Goal: Task Accomplishment & Management: Manage account settings

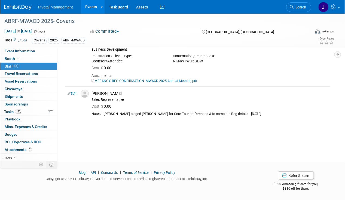
click at [95, 5] on link "Events" at bounding box center [91, 7] width 20 height 14
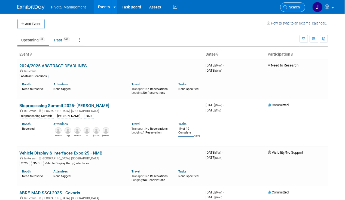
click at [294, 8] on span "Search" at bounding box center [294, 7] width 13 height 4
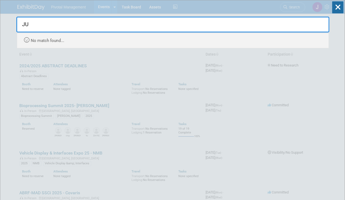
type input "J"
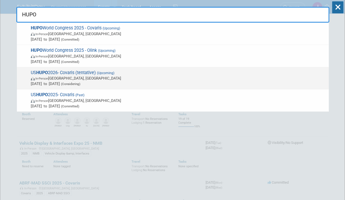
scroll to position [15, 0]
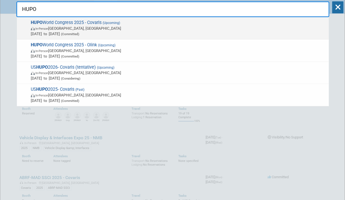
type input "HUPO"
click at [131, 30] on span "In-Person Toronto, Canada" at bounding box center [179, 28] width 296 height 5
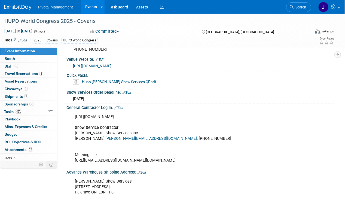
scroll to position [881, 0]
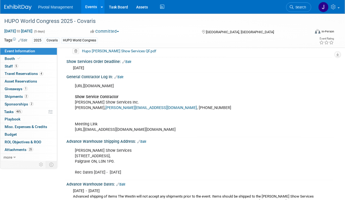
drag, startPoint x: 166, startPoint y: 87, endPoint x: 73, endPoint y: 81, distance: 93.2
click at [73, 81] on div "https://robinsonevents.ca/rd_ek_kit/1736875675973x182303177272459260?event=1736…" at bounding box center [176, 108] width 210 height 55
copy div "https://robinsonevents.ca/rd_ek_kit/1736875675973x182303177272459260?event=1736…"
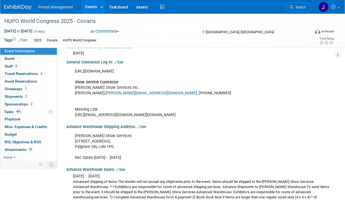
scroll to position [896, 0]
drag, startPoint x: 189, startPoint y: 80, endPoint x: 153, endPoint y: 84, distance: 36.2
click at [189, 80] on div "https://robinsonevents.ca/rd_ek_kit/1736875675973x182303177272459260?event=1736…" at bounding box center [176, 93] width 210 height 55
click at [44, 57] on link "Booth" at bounding box center [28, 58] width 57 height 7
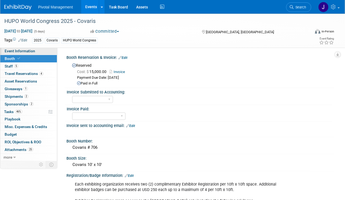
click at [23, 53] on span "Event Information" at bounding box center [20, 51] width 31 height 4
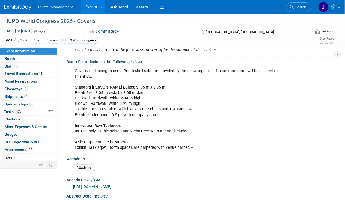
scroll to position [242, 0]
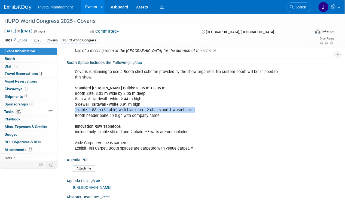
drag, startPoint x: 72, startPoint y: 108, endPoint x: 208, endPoint y: 108, distance: 136.0
click at [208, 108] on div "Covaris is planning to use a Booth shell scheme provided by the show organizer.…" at bounding box center [176, 109] width 210 height 87
drag, startPoint x: 208, startPoint y: 108, endPoint x: 168, endPoint y: 110, distance: 40.4
copy div "1 table, 1.83 m (6' table) with black skirt, 2 chairs and 1 wastebasket"
click at [298, 6] on span "Search" at bounding box center [300, 7] width 13 height 4
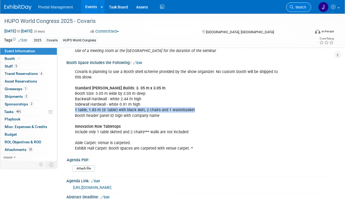
scroll to position [0, 0]
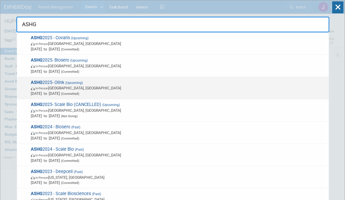
type input "ASHG"
click at [129, 81] on span "ASHG 2025- Olink (Upcoming) In-Person Boston, MA Oct 15, 2025 to Oct 17, 2025 (…" at bounding box center [177, 88] width 297 height 17
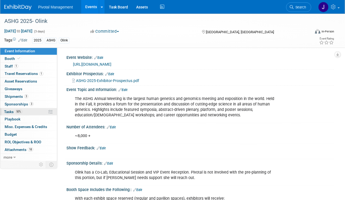
click at [28, 108] on link "50% Tasks 50%" at bounding box center [28, 111] width 57 height 7
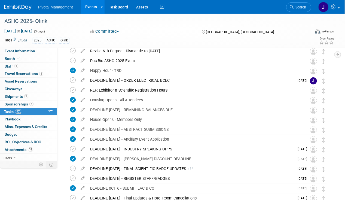
scroll to position [43, 0]
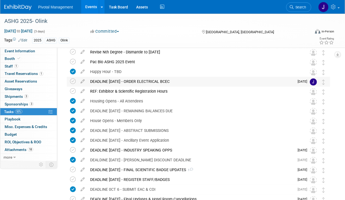
click at [150, 80] on div "DEADLINE SEPT 15 - ORDER ELECTRICAL BCEC" at bounding box center [190, 81] width 207 height 9
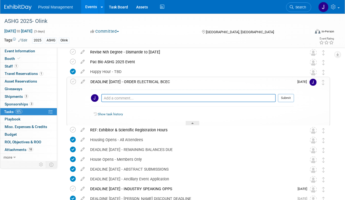
click at [150, 80] on div "DEADLINE SEPT 15 - ORDER ELECTRICAL BCEC" at bounding box center [191, 81] width 207 height 9
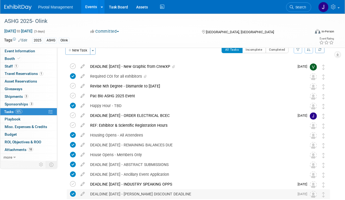
scroll to position [0, 0]
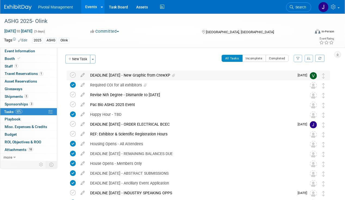
click at [149, 80] on div "DEADLINE SEPT 5 - New Graphic from CrewXP" at bounding box center [190, 75] width 207 height 9
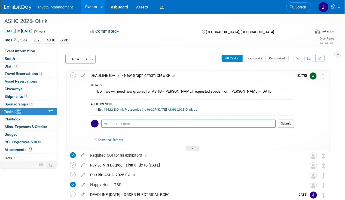
click at [150, 79] on div "DEADLINE SEPT 5 - New Graphic from CrewXP" at bounding box center [191, 75] width 207 height 9
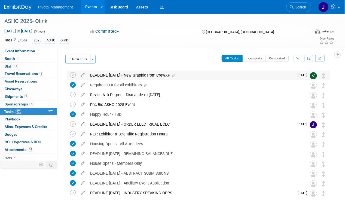
click at [158, 75] on div "DEADLINE SEPT 5 - New Graphic from CrewXP" at bounding box center [190, 75] width 207 height 9
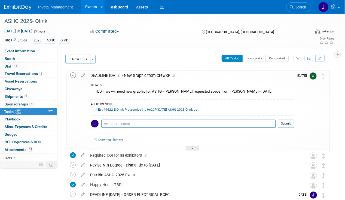
click at [73, 76] on icon at bounding box center [73, 75] width 6 height 6
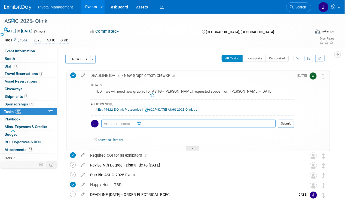
click at [114, 122] on textarea at bounding box center [188, 124] width 175 height 8
type textarea "Will not need for ASHG - SITC only"
click at [288, 120] on button "Submit" at bounding box center [286, 124] width 16 height 8
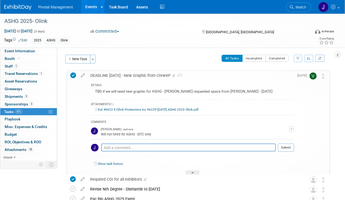
click at [129, 71] on div "DEADLINE SEPT 5 - New Graphic from CrewXP 1" at bounding box center [191, 75] width 207 height 9
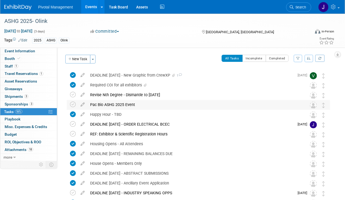
drag, startPoint x: 74, startPoint y: 105, endPoint x: 146, endPoint y: 105, distance: 71.9
click at [74, 105] on icon at bounding box center [73, 105] width 6 height 6
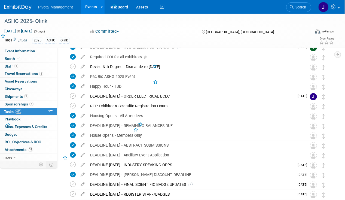
scroll to position [63, 0]
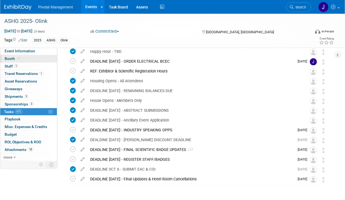
click at [35, 59] on link "Booth" at bounding box center [28, 58] width 57 height 7
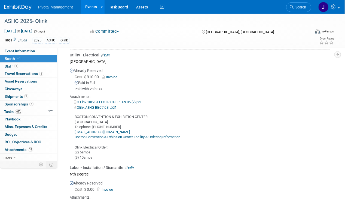
scroll to position [564, 0]
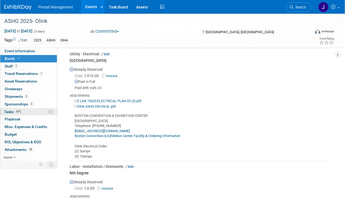
click at [43, 111] on link "61% Tasks 61%" at bounding box center [28, 111] width 57 height 7
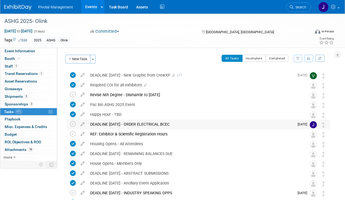
drag, startPoint x: 74, startPoint y: 124, endPoint x: 118, endPoint y: 119, distance: 44.4
click at [73, 124] on icon at bounding box center [73, 124] width 6 height 6
drag, startPoint x: 73, startPoint y: 60, endPoint x: 90, endPoint y: 59, distance: 16.9
click at [73, 60] on button "New Task" at bounding box center [77, 59] width 25 height 9
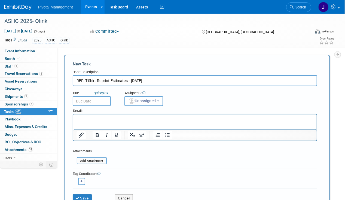
type input "REF: T-Shirt Reprint Estimates - Nadal"
click at [108, 116] on p "Rich Text Area. Press ALT-0 for help." at bounding box center [194, 118] width 237 height 5
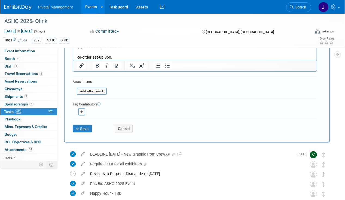
scroll to position [78, 0]
click at [86, 128] on button "Save" at bounding box center [82, 129] width 19 height 8
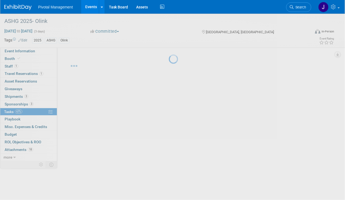
scroll to position [0, 0]
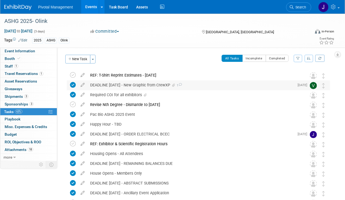
click at [162, 85] on div "DEADLINE SEPT 5 - New Graphic from CrewXP 1" at bounding box center [190, 84] width 207 height 9
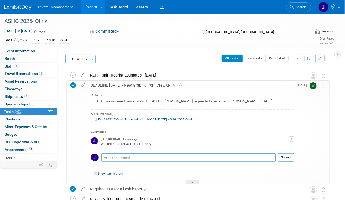
click at [164, 85] on div "DEADLINE SEPT 5 - New Graphic from CrewXP 1" at bounding box center [191, 85] width 207 height 9
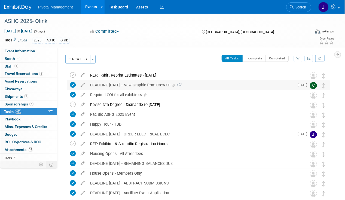
click at [164, 85] on div "DEADLINE SEPT 5 - New Graphic from CrewXP 1" at bounding box center [190, 84] width 207 height 9
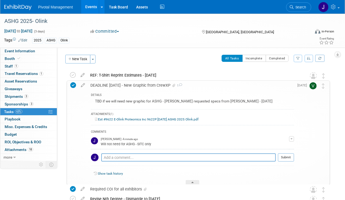
click at [151, 117] on link "Est #9622 E-Olink Proteomics Inc 9622P 10-14-25 ASHG 2025 Olink.pdf" at bounding box center [147, 119] width 104 height 4
click at [148, 73] on div "REF: T-Shirt Reprint Estimates - Nadal" at bounding box center [193, 75] width 212 height 9
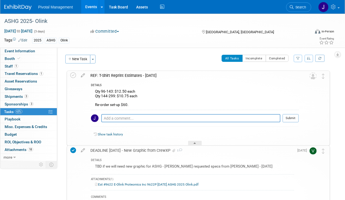
click at [148, 73] on div "REF: T-Shirt Reprint Estimates - Nadal" at bounding box center [193, 75] width 211 height 9
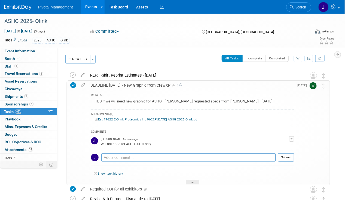
drag, startPoint x: 94, startPoint y: 5, endPoint x: 180, endPoint y: 7, distance: 86.1
click at [94, 5] on link "Events" at bounding box center [91, 7] width 20 height 14
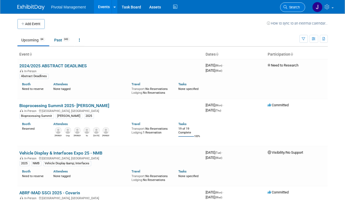
click at [287, 6] on icon at bounding box center [286, 7] width 4 height 4
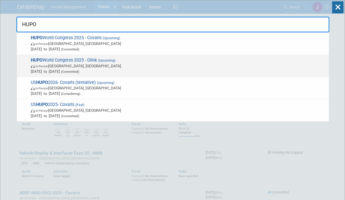
type input "HUPO"
click at [142, 57] on span "HUPO World Congress 2025 - Olink (Upcoming) In-Person Toronto, Canada Nov 9, 20…" at bounding box center [177, 65] width 297 height 17
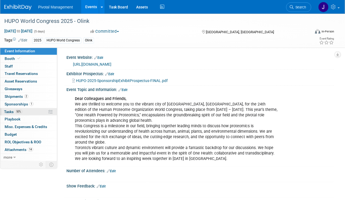
click at [22, 114] on link "50% Tasks 50%" at bounding box center [28, 111] width 57 height 7
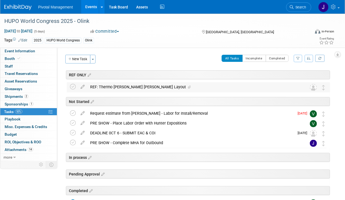
click at [130, 87] on div "REF: Thermo [PERSON_NAME] [PERSON_NAME] Layout" at bounding box center [193, 86] width 212 height 9
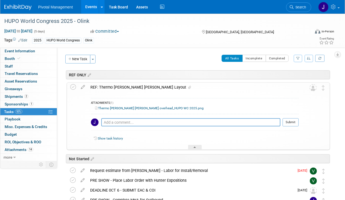
click at [130, 87] on div "REF: Thermo [PERSON_NAME] [PERSON_NAME] Layout" at bounding box center [193, 87] width 211 height 9
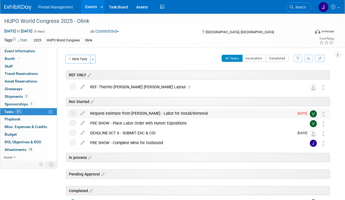
click at [135, 112] on div "Request estimate from [PERSON_NAME] - Labor for Install/Removal" at bounding box center [190, 113] width 207 height 9
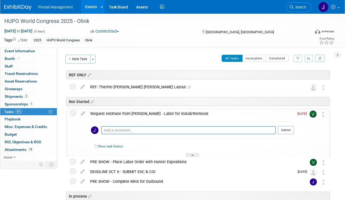
click at [137, 112] on div "Request estimate from [PERSON_NAME] - Labor for Install/Removal" at bounding box center [191, 113] width 207 height 9
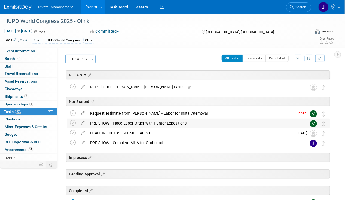
click at [130, 124] on div "PRE SHOW - Place Labor Order with Hunter Expositions" at bounding box center [193, 123] width 212 height 9
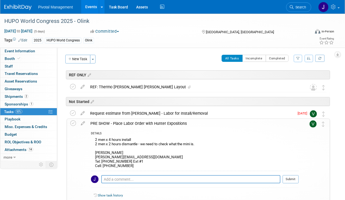
click at [131, 123] on div "PRE SHOW - Place Labor Order with Hunter Expositions" at bounding box center [193, 123] width 211 height 9
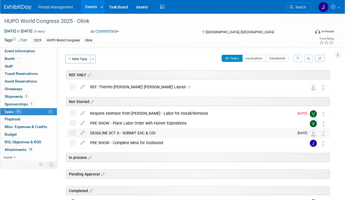
click at [155, 135] on div "DEADLINE 0CT 6 - SUBMIT EAC & COI" at bounding box center [190, 132] width 207 height 9
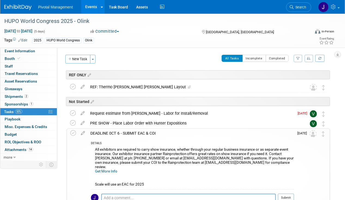
click at [156, 134] on div "DEADLINE 0CT 6 - SUBMIT EAC & COI" at bounding box center [191, 133] width 207 height 9
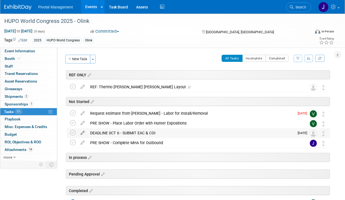
click at [84, 134] on icon at bounding box center [83, 131] width 10 height 7
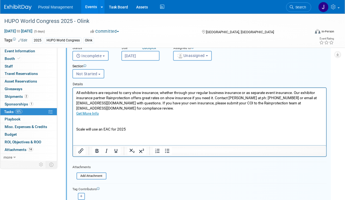
scroll to position [108, 0]
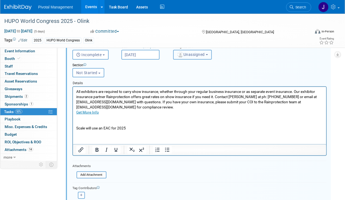
click at [193, 57] on button "Unassigned" at bounding box center [192, 55] width 39 height 10
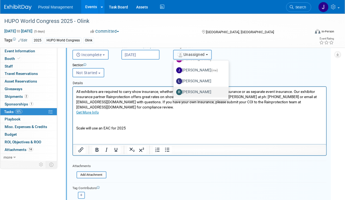
scroll to position [50, 0]
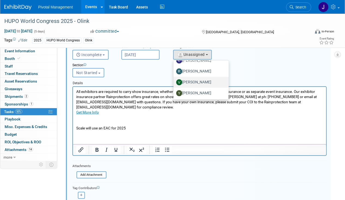
click at [204, 82] on label "[PERSON_NAME]" at bounding box center [199, 82] width 47 height 9
click at [174, 82] on input "[PERSON_NAME]" at bounding box center [173, 82] width 4 height 4
select select "1fc024ac-9dd8-4e91-b407-e518b2e44265"
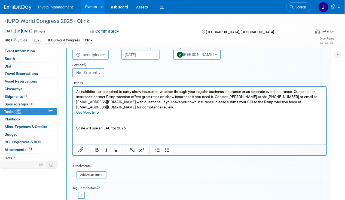
scroll to position [194, 0]
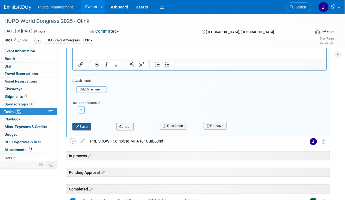
click at [89, 126] on button "Save" at bounding box center [81, 127] width 19 height 8
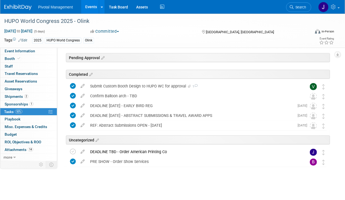
scroll to position [116, 0]
click at [153, 151] on div "DEADLINE TBD - Order American Printing Co" at bounding box center [193, 152] width 212 height 9
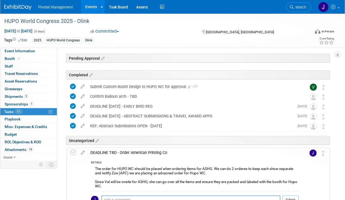
scroll to position [143, 0]
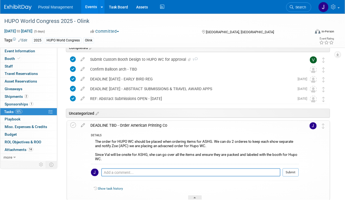
click at [142, 123] on div "DEADLINE TBD - Order American Printing Co" at bounding box center [193, 125] width 211 height 9
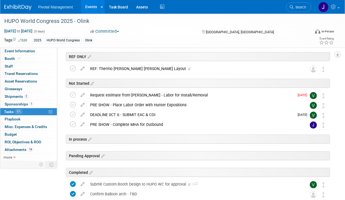
scroll to position [14, 0]
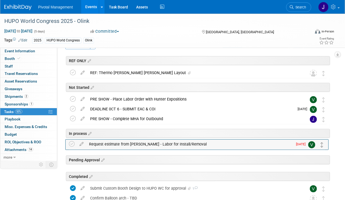
drag, startPoint x: 322, startPoint y: 98, endPoint x: 321, endPoint y: 143, distance: 45.0
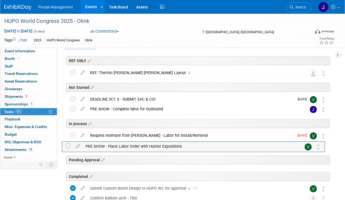
drag, startPoint x: 323, startPoint y: 96, endPoint x: 318, endPoint y: 144, distance: 47.7
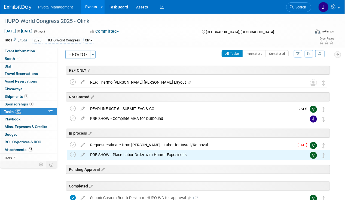
scroll to position [0, 0]
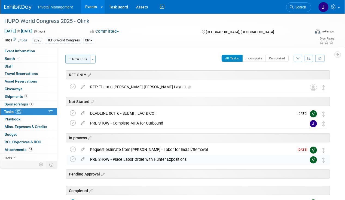
click at [78, 63] on button "New Task" at bounding box center [77, 59] width 25 height 9
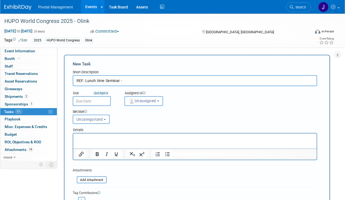
drag, startPoint x: 136, startPoint y: 80, endPoint x: 139, endPoint y: 80, distance: 3.3
click at [136, 80] on input "REF: Lunch time Seminar -" at bounding box center [195, 80] width 245 height 11
click at [147, 81] on input "REF: Lunch time Seminar - [DATE] 12:15 pm - 12:15pm" at bounding box center [195, 80] width 245 height 11
type input "REF: Lunch time Seminar - [DATE] 12:15pm - 12:15pm"
click at [92, 104] on body "Pivotal Management Events Add Event Bulk Upload Events Shareable Event Boards R…" at bounding box center [172, 100] width 345 height 200
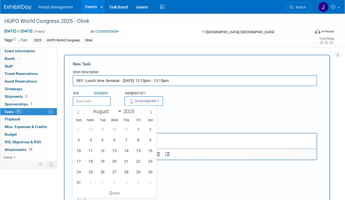
click at [92, 104] on input "text" at bounding box center [92, 101] width 38 height 10
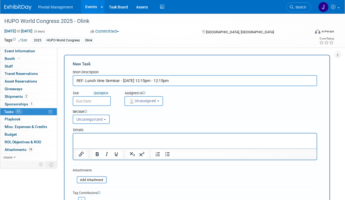
click at [227, 122] on div "Section Uncategorized REF ONLY Not Started In process Pending Approval Complete…" at bounding box center [185, 115] width 232 height 19
click at [90, 119] on span "Uncategorized" at bounding box center [90, 119] width 26 height 4
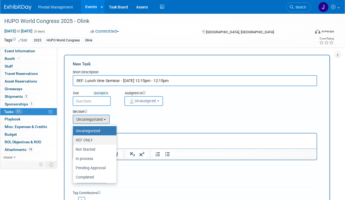
click at [96, 141] on label "REF ONLY" at bounding box center [93, 140] width 35 height 7
click at [74, 141] on input "REF ONLY" at bounding box center [72, 140] width 4 height 4
select select "11273315"
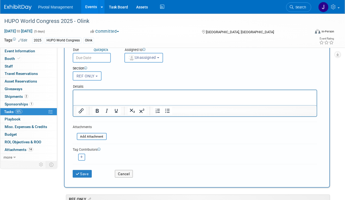
scroll to position [44, 0]
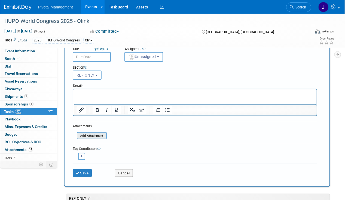
click at [95, 136] on input "file" at bounding box center [73, 136] width 65 height 6
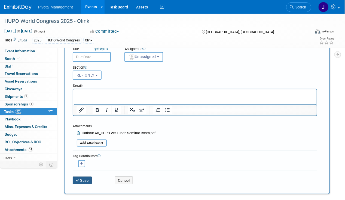
click at [82, 179] on button "Save" at bounding box center [82, 181] width 19 height 8
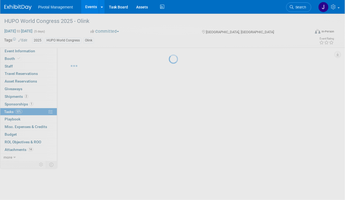
scroll to position [0, 0]
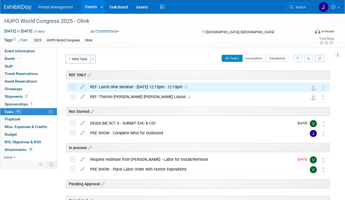
click at [121, 84] on div "REF: Lunch time Seminar - [DATE] 12:15pm - 12:15pm" at bounding box center [193, 86] width 212 height 9
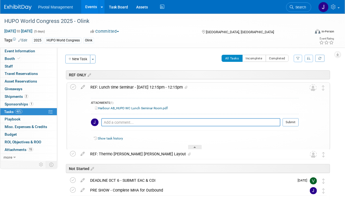
click at [121, 84] on div "REF: Lunch time Seminar - [DATE] 12:15pm - 12:15pm" at bounding box center [193, 87] width 211 height 9
